Goal: Transaction & Acquisition: Purchase product/service

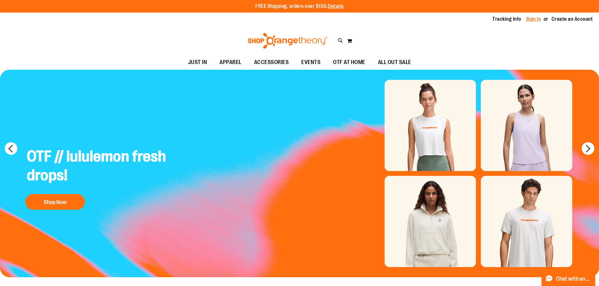
click at [526, 19] on link "Sign In" at bounding box center [533, 19] width 15 height 7
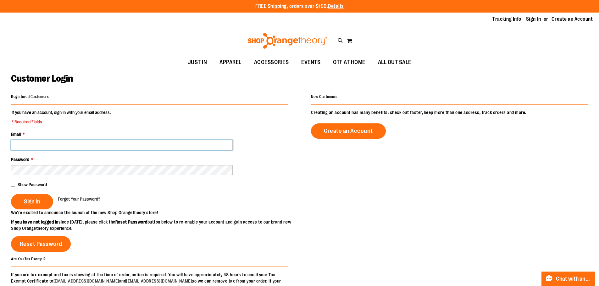
click at [127, 148] on input "Email *" at bounding box center [122, 145] width 222 height 10
type input "**********"
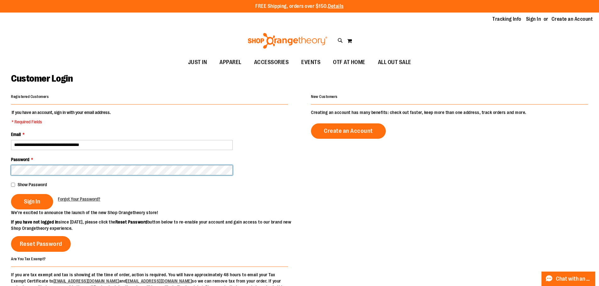
click at [11, 194] on button "Sign In" at bounding box center [32, 201] width 42 height 15
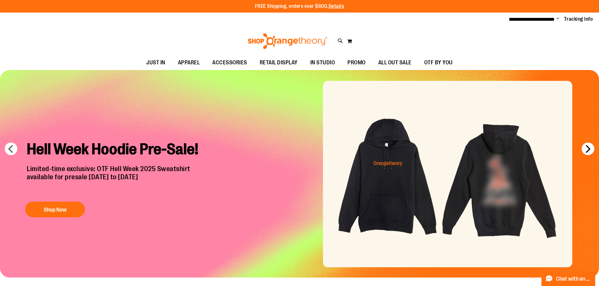
click at [592, 145] on button "next" at bounding box center [588, 149] width 13 height 13
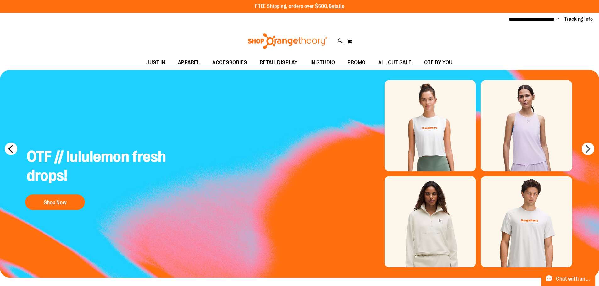
click at [7, 151] on button "prev" at bounding box center [11, 149] width 13 height 13
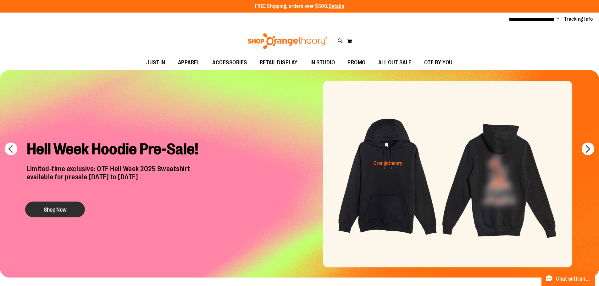
click at [42, 205] on button "Shop Now" at bounding box center [55, 210] width 60 height 16
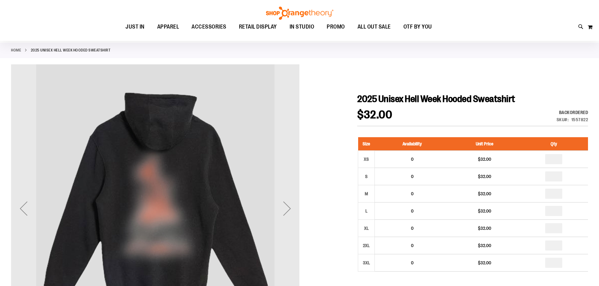
scroll to position [63, 0]
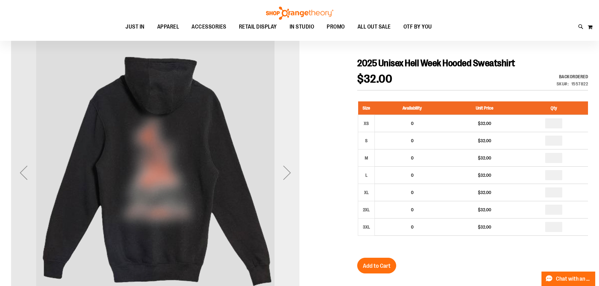
click at [280, 171] on div "Next" at bounding box center [287, 172] width 25 height 25
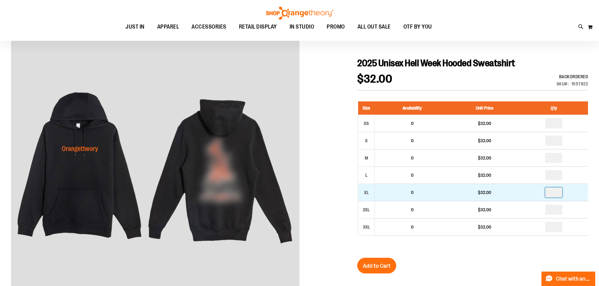
click at [562, 195] on input "number" at bounding box center [553, 193] width 17 height 10
type input "*"
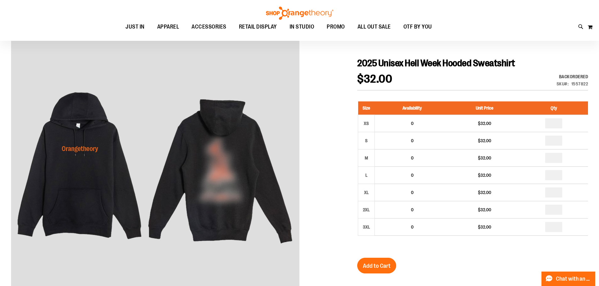
type input "*"
click at [322, 158] on div at bounding box center [299, 262] width 577 height 466
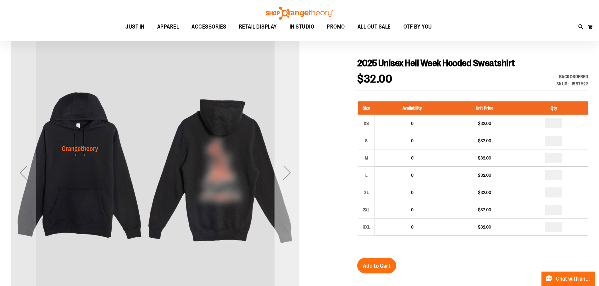
click at [289, 176] on div "Next" at bounding box center [287, 172] width 25 height 25
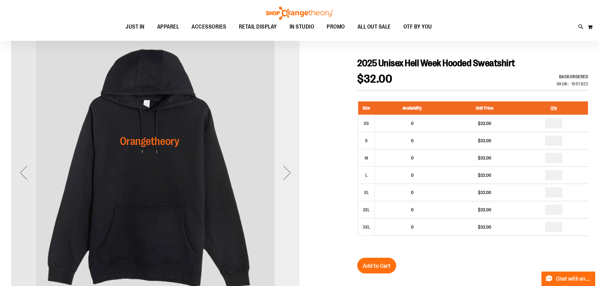
click at [289, 176] on div "Next" at bounding box center [287, 172] width 25 height 25
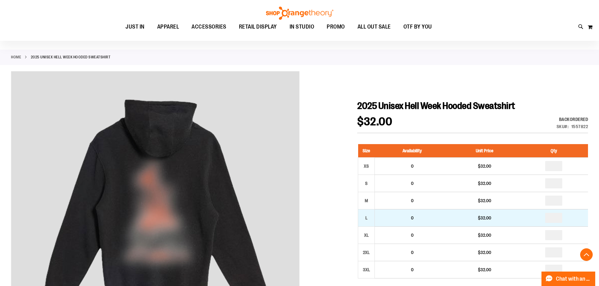
scroll to position [7, 0]
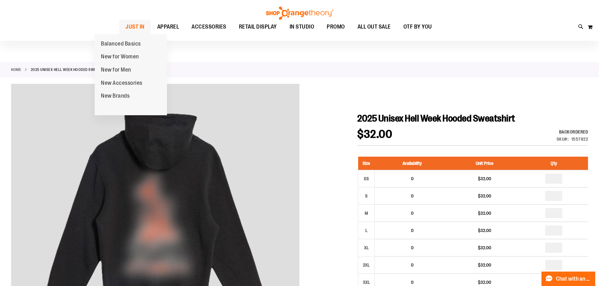
click at [125, 25] on span "JUST IN" at bounding box center [134, 27] width 19 height 14
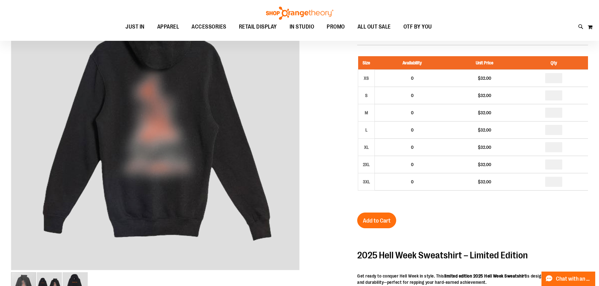
scroll to position [164, 0]
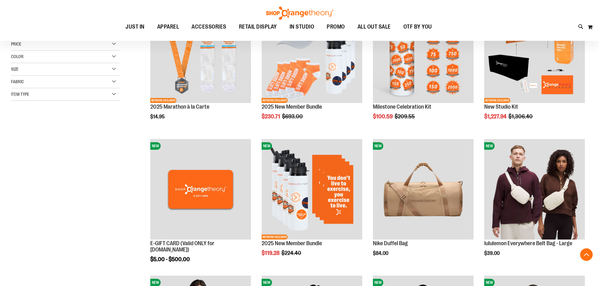
scroll to position [125, 0]
